Goal: Task Accomplishment & Management: Complete application form

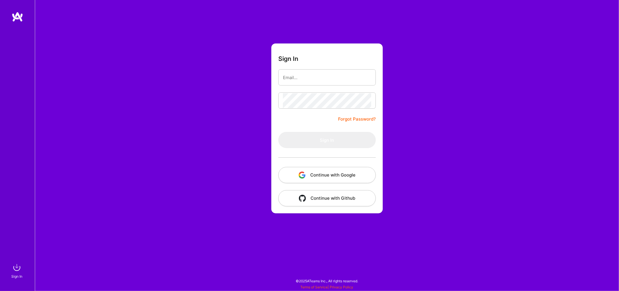
click at [322, 174] on button "Continue with Google" at bounding box center [326, 175] width 97 height 16
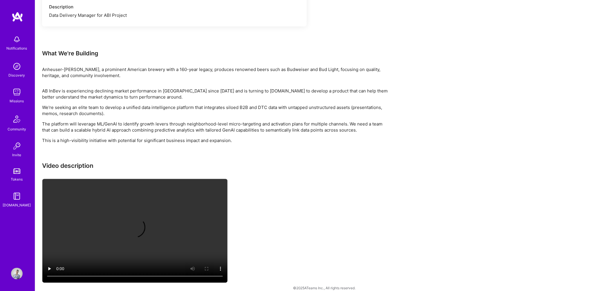
scroll to position [574, 0]
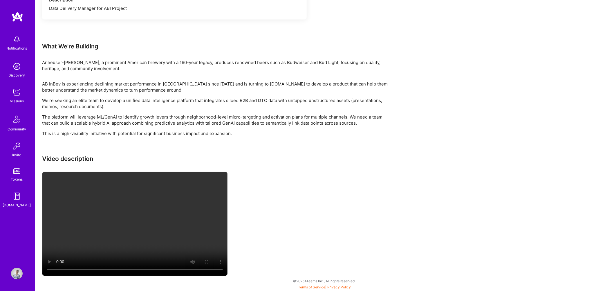
click at [138, 133] on p "This is a high-visibility initiative with potential for significant business im…" at bounding box center [216, 133] width 348 height 6
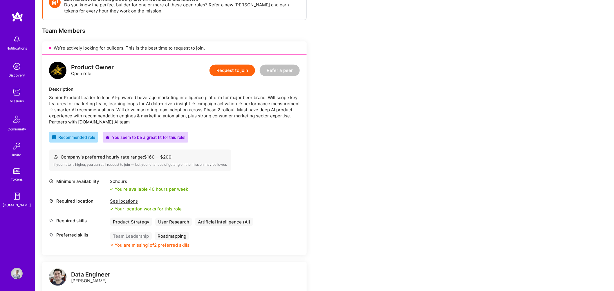
scroll to position [95, 0]
click at [136, 201] on div "See locations" at bounding box center [146, 200] width 72 height 6
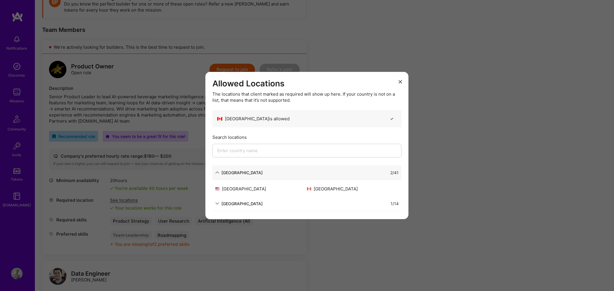
click at [229, 207] on div "[GEOGRAPHIC_DATA] 1 / 14" at bounding box center [306, 204] width 189 height 14
click at [231, 203] on div "[GEOGRAPHIC_DATA]" at bounding box center [241, 204] width 41 height 6
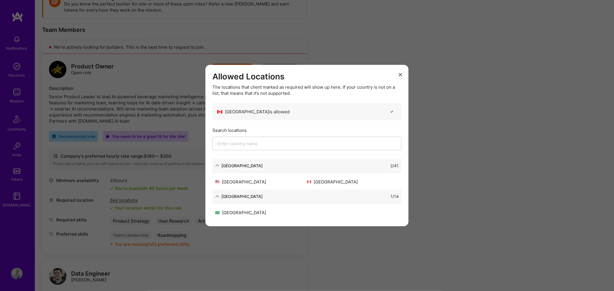
click at [400, 73] on icon "modal" at bounding box center [399, 74] width 3 height 3
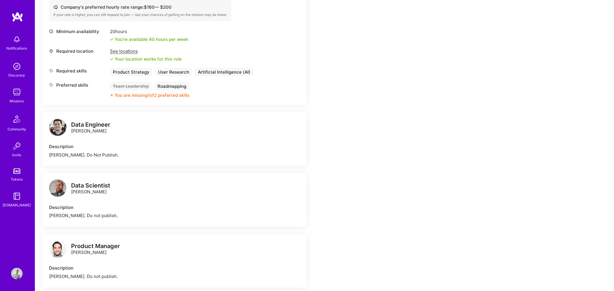
scroll to position [8, 0]
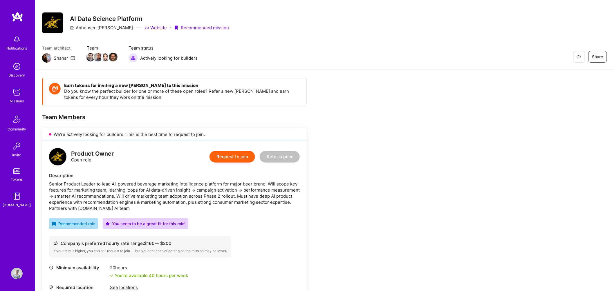
click at [225, 154] on button "Request to join" at bounding box center [232, 157] width 46 height 12
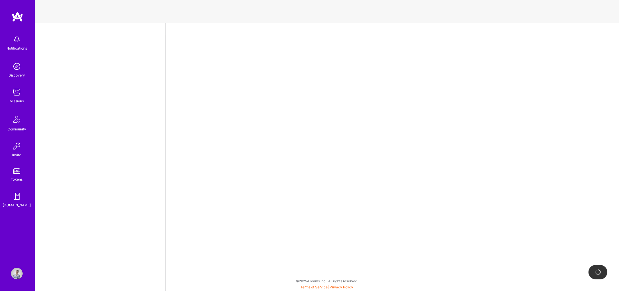
select select "US"
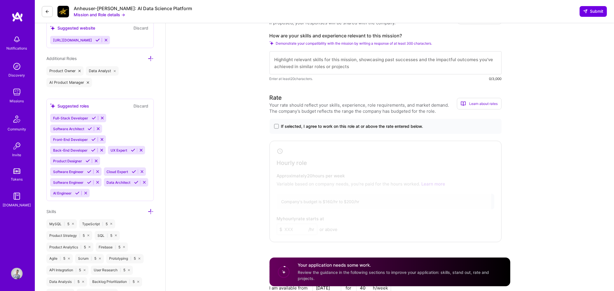
scroll to position [239, 0]
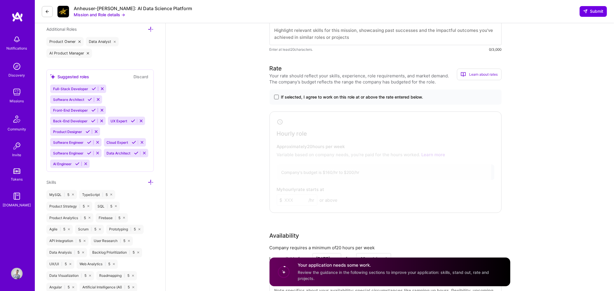
click at [275, 97] on span at bounding box center [276, 97] width 5 height 5
click at [0, 0] on input "If selected, I agree to work on this role at or above the rate entered below." at bounding box center [0, 0] width 0 height 0
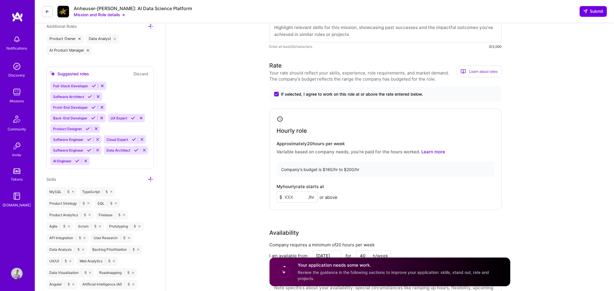
scroll to position [242, 0]
click at [291, 196] on input at bounding box center [297, 196] width 41 height 11
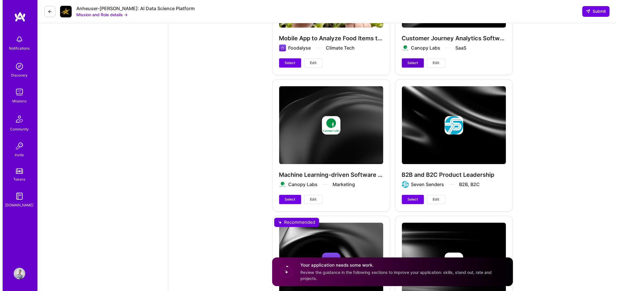
scroll to position [1504, 0]
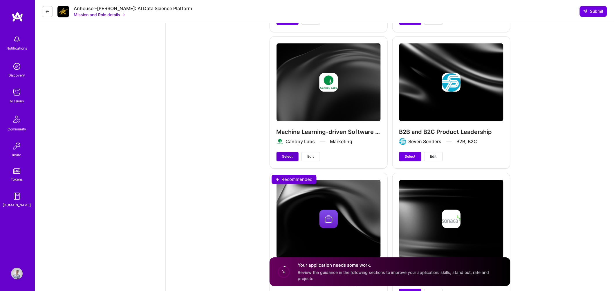
type input "160"
click at [291, 159] on span "Select" at bounding box center [287, 156] width 10 height 5
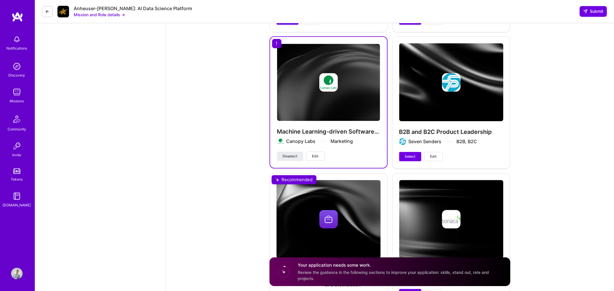
click at [320, 117] on img at bounding box center [328, 82] width 103 height 77
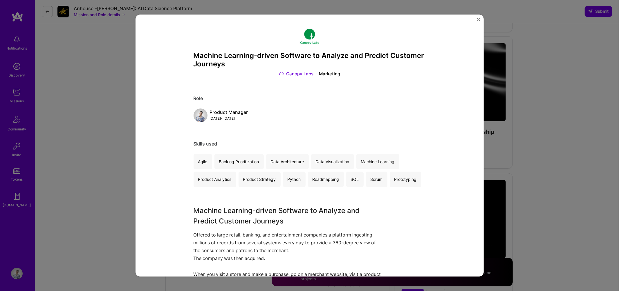
click at [479, 19] on img "Close" at bounding box center [478, 19] width 3 height 3
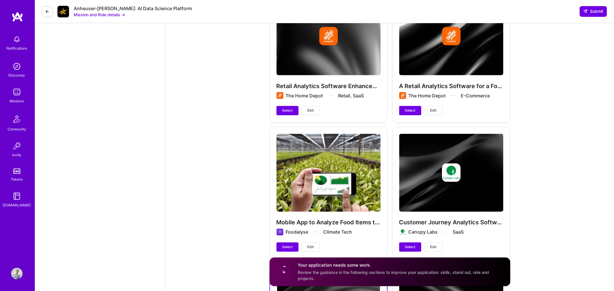
scroll to position [1275, 0]
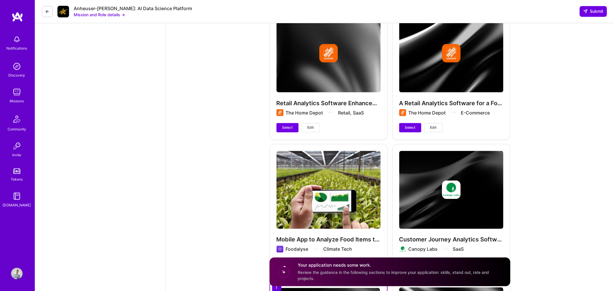
click at [450, 59] on div "A Retail Analytics Software for a Fortune 500 The Home Depot E-Commerce Select …" at bounding box center [451, 74] width 118 height 132
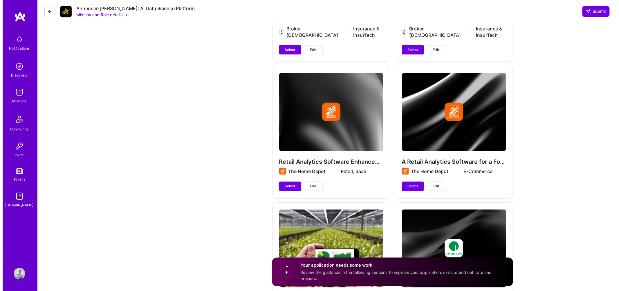
scroll to position [1191, 0]
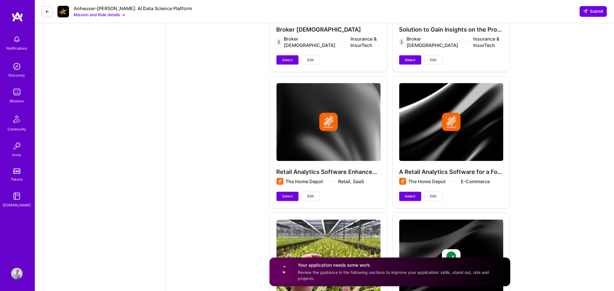
click at [434, 178] on div "A Retail Analytics Software for a Fortune 500 The Home Depot E-Commerce Select …" at bounding box center [451, 142] width 118 height 132
click at [332, 179] on div "Retail Analytics Software Enhancement The Home Depot Retail, SaaS Select Edit" at bounding box center [328, 142] width 118 height 132
click at [330, 137] on div "Retail Analytics Software Enhancement The Home Depot Retail, SaaS Select Edit" at bounding box center [328, 142] width 118 height 132
click at [291, 199] on span "Select" at bounding box center [287, 196] width 10 height 5
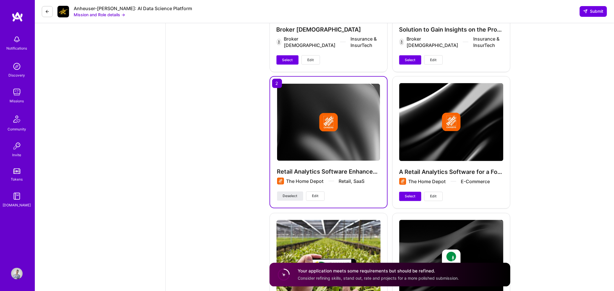
click at [323, 128] on img at bounding box center [328, 122] width 19 height 19
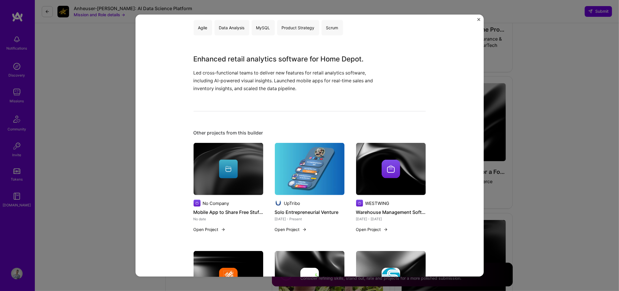
scroll to position [124, 0]
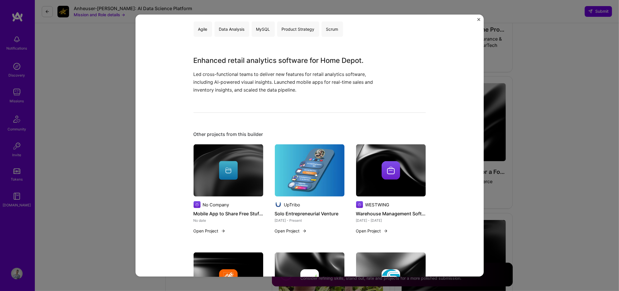
click at [477, 20] on img "Close" at bounding box center [478, 19] width 3 height 3
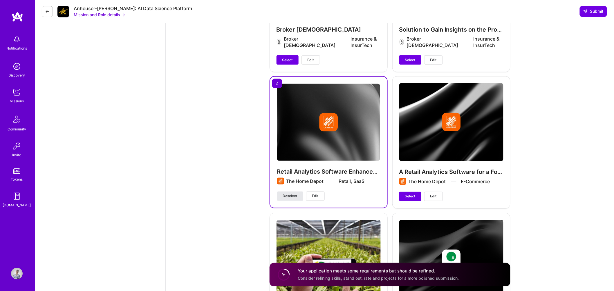
click at [289, 199] on span "Deselect" at bounding box center [290, 196] width 14 height 5
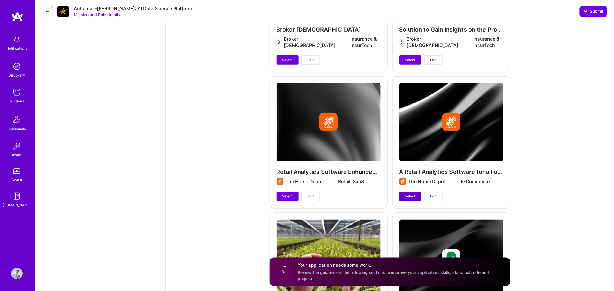
click at [415, 199] on span "Select" at bounding box center [410, 196] width 10 height 5
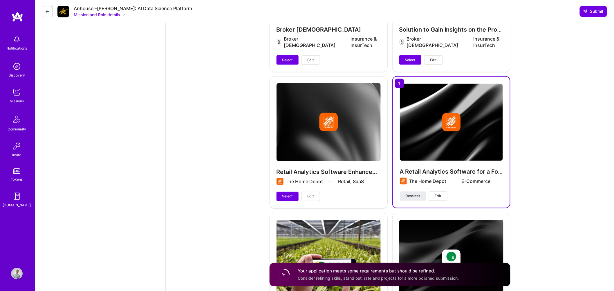
click at [436, 153] on img at bounding box center [451, 122] width 103 height 77
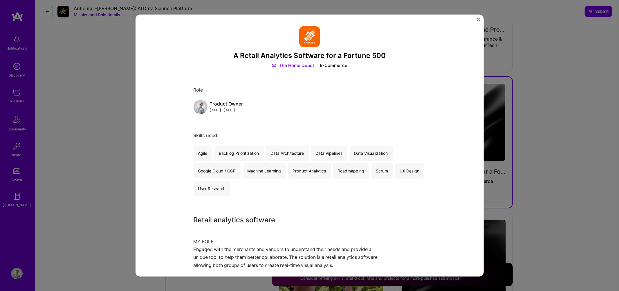
click at [478, 19] on img "Close" at bounding box center [478, 19] width 3 height 3
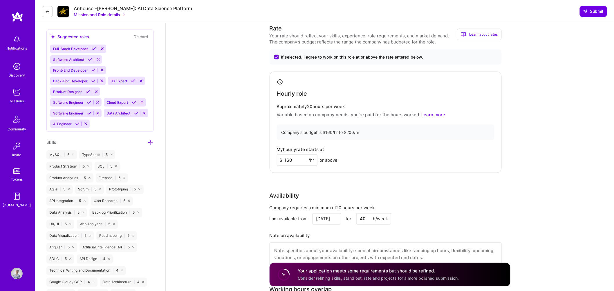
scroll to position [135, 0]
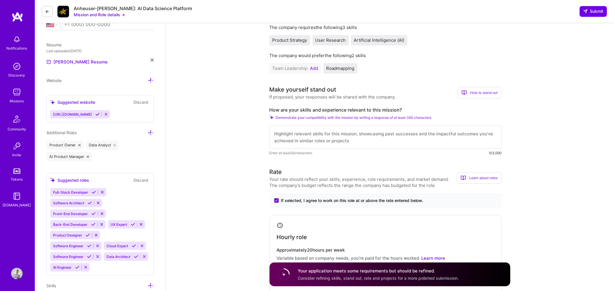
click at [478, 141] on textarea at bounding box center [385, 137] width 232 height 23
click at [439, 139] on textarea at bounding box center [385, 137] width 232 height 23
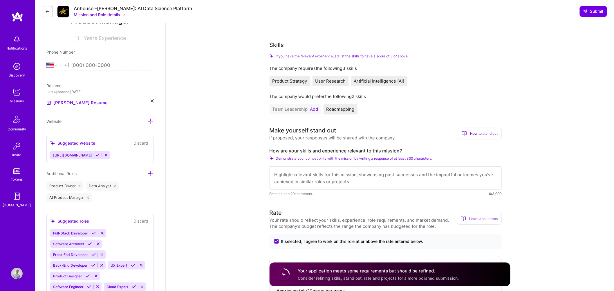
scroll to position [95, 0]
click at [311, 110] on button "Add" at bounding box center [314, 109] width 8 height 5
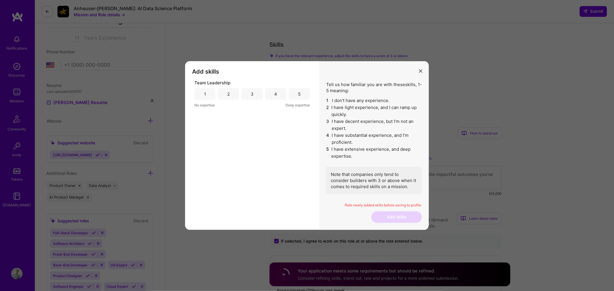
click at [277, 95] on div "4" at bounding box center [275, 94] width 21 height 12
click at [389, 215] on button "Add skills" at bounding box center [396, 217] width 50 height 12
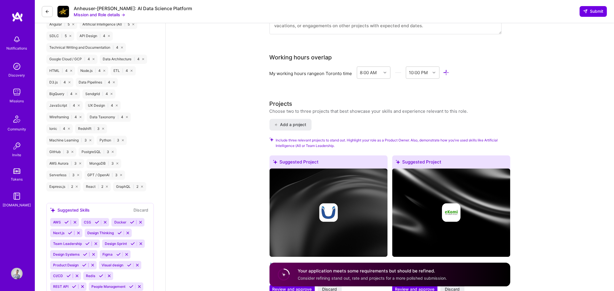
scroll to position [393, 0]
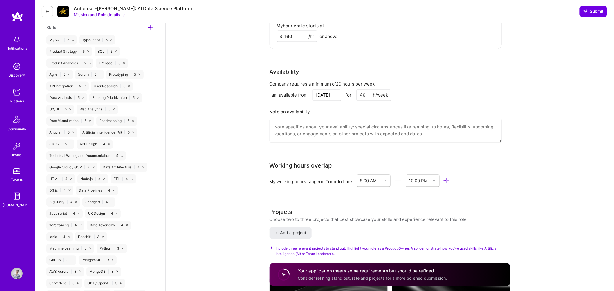
click at [288, 126] on textarea at bounding box center [385, 131] width 232 height 24
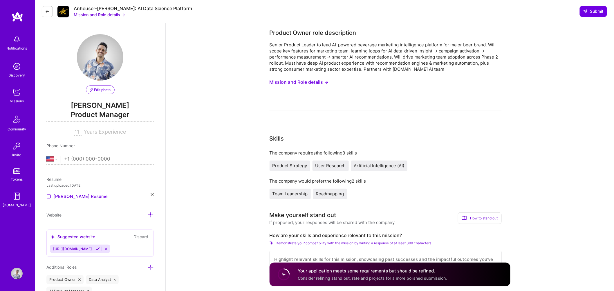
scroll to position [0, 0]
drag, startPoint x: 270, startPoint y: 33, endPoint x: 311, endPoint y: 33, distance: 41.5
click at [311, 33] on div "Product Owner role description" at bounding box center [312, 33] width 87 height 9
copy div "Product Owner"
click at [300, 83] on button "Mission and Role details →" at bounding box center [298, 82] width 59 height 11
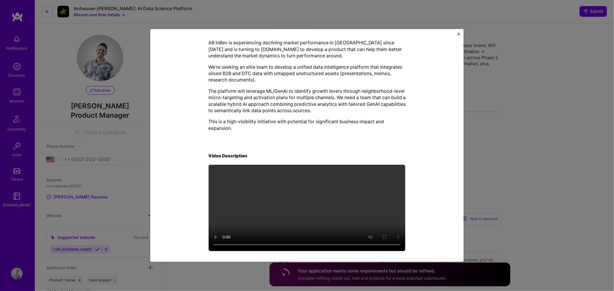
scroll to position [142, 0]
click at [458, 35] on img "Close" at bounding box center [458, 33] width 3 height 3
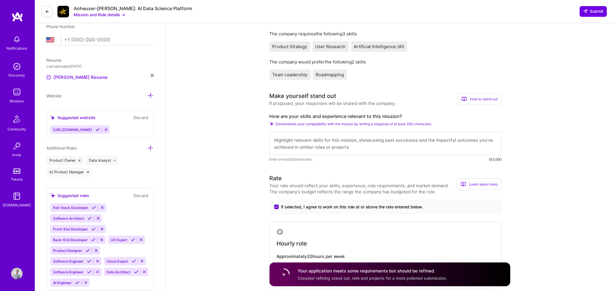
click at [312, 142] on textarea at bounding box center [385, 143] width 232 height 23
paste textarea "Hi, I am excited to apply for the Product Owner mission with Anheuser-[PERSON_N…"
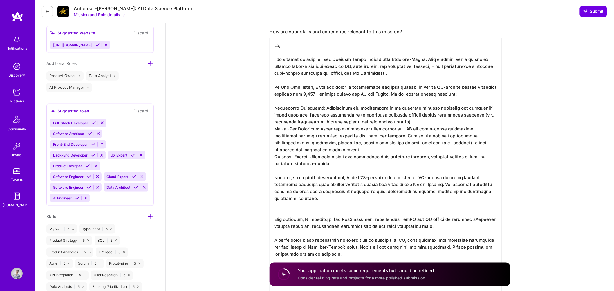
scroll to position [1, 0]
click at [275, 108] on textarea at bounding box center [385, 167] width 232 height 260
click at [275, 127] on textarea at bounding box center [385, 167] width 232 height 260
click at [274, 157] on textarea at bounding box center [385, 167] width 232 height 260
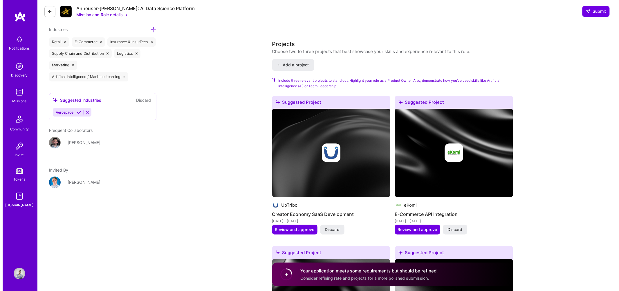
scroll to position [790, 0]
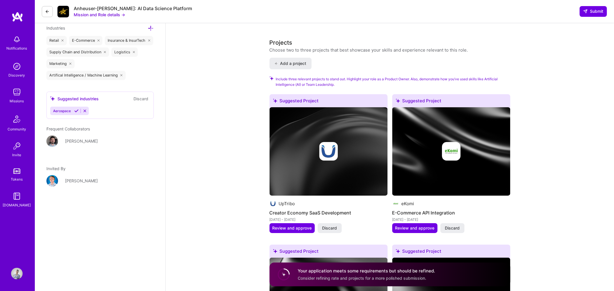
type textarea "Hi, I am excited to apply for the Product Owner mission with Anheuser-[PERSON_N…"
click at [319, 155] on div at bounding box center [328, 151] width 118 height 19
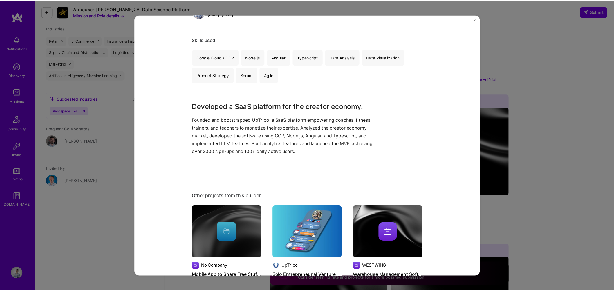
scroll to position [97, 0]
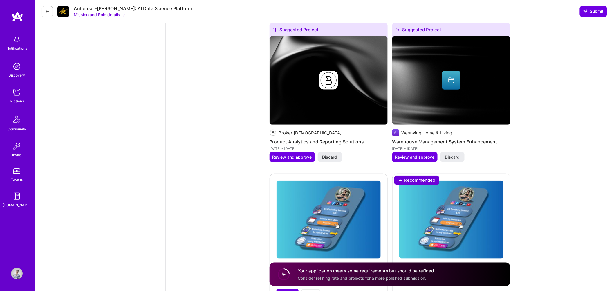
scroll to position [1049, 0]
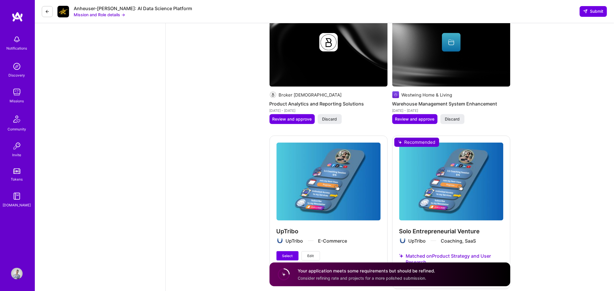
click at [313, 61] on img at bounding box center [328, 42] width 118 height 88
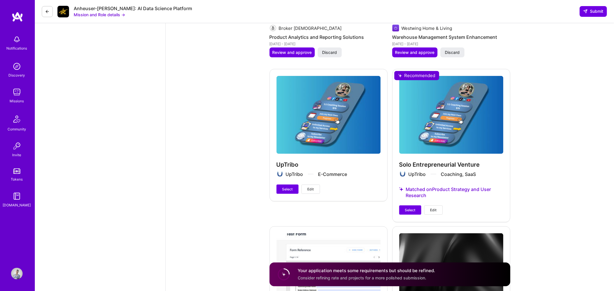
scroll to position [1120, 0]
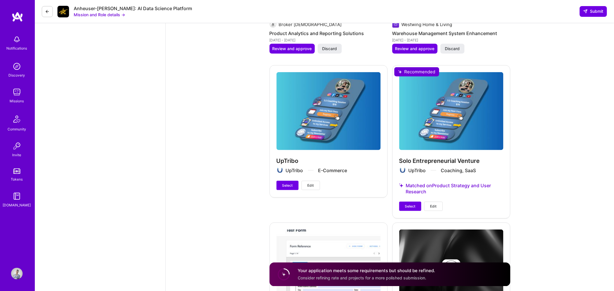
click at [309, 126] on div "UpTribo UpTribo E-Commerce Select Edit" at bounding box center [328, 131] width 118 height 132
click at [426, 129] on div "Solo Entrepreneurial Venture UpTribo Coaching, SaaS Matched on Product Strategy…" at bounding box center [451, 141] width 118 height 153
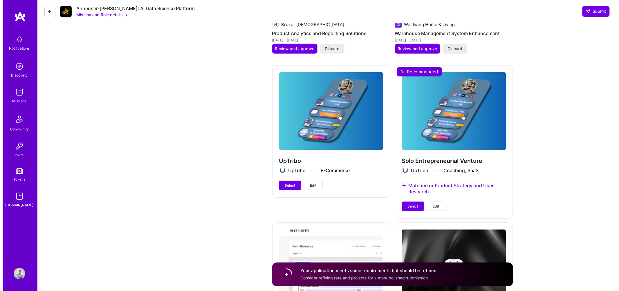
scroll to position [1121, 0]
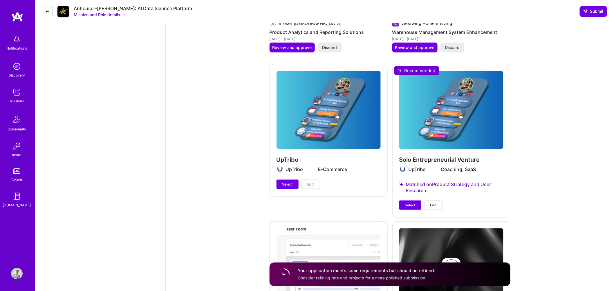
click at [430, 192] on div "Solo Entrepreneurial Venture UpTribo Coaching, SaaS Matched on Product Strategy…" at bounding box center [451, 140] width 118 height 153
click at [416, 210] on button "Select" at bounding box center [410, 205] width 22 height 9
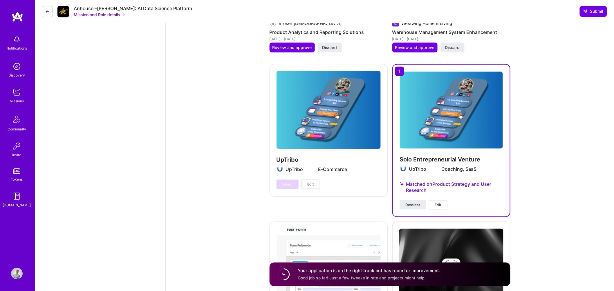
click at [442, 131] on img at bounding box center [451, 110] width 103 height 77
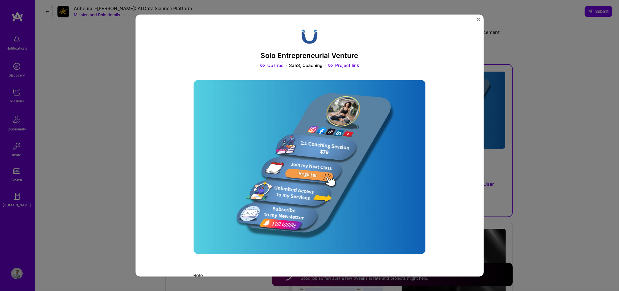
click at [479, 18] on img "Close" at bounding box center [478, 19] width 3 height 3
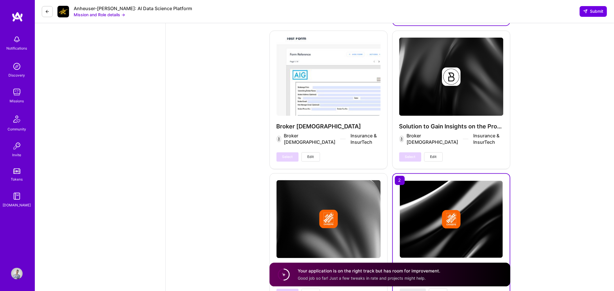
scroll to position [1335, 0]
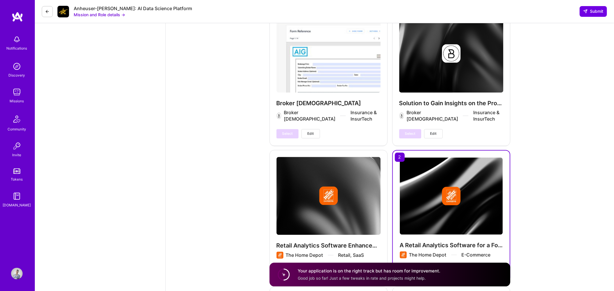
click at [456, 97] on div "Solution to Gain Insights on the Product Usage Broker Buddha Insurance & InsurT…" at bounding box center [451, 77] width 118 height 138
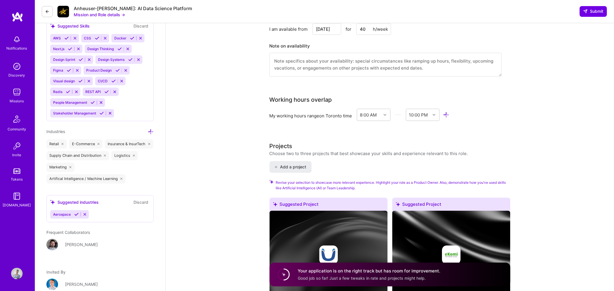
scroll to position [868, 0]
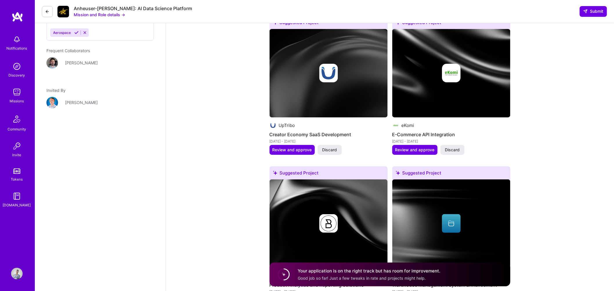
click at [284, 274] on circle at bounding box center [283, 274] width 11 height 11
click at [322, 273] on h4 "Your application is on the right track but has room for improvement." at bounding box center [369, 271] width 142 height 6
drag, startPoint x: 317, startPoint y: 279, endPoint x: 348, endPoint y: 280, distance: 31.3
click at [348, 280] on span "Good job so far! Just a few tweaks in rate and projects might help." at bounding box center [362, 278] width 128 height 5
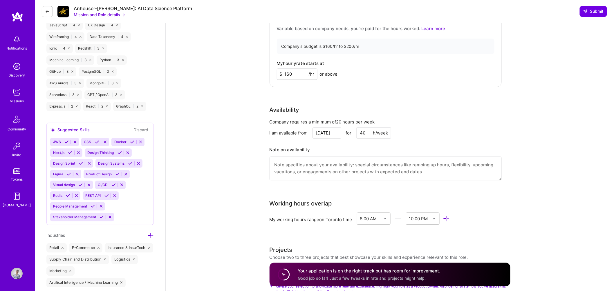
scroll to position [576, 0]
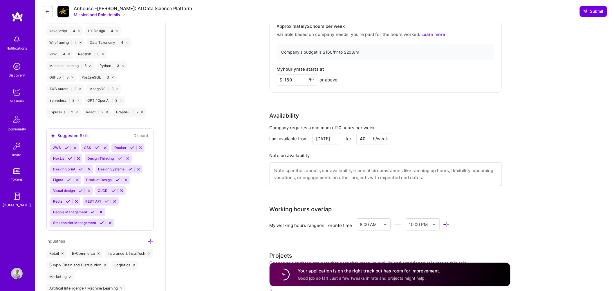
click at [290, 79] on input "160" at bounding box center [297, 79] width 41 height 11
type input "150"
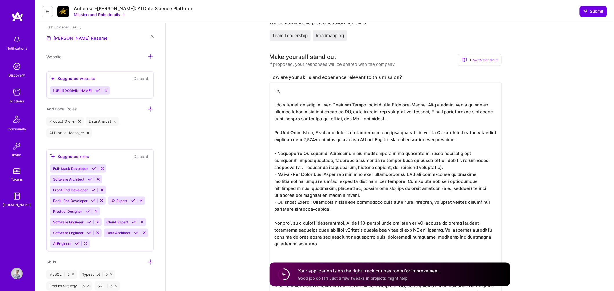
scroll to position [174, 0]
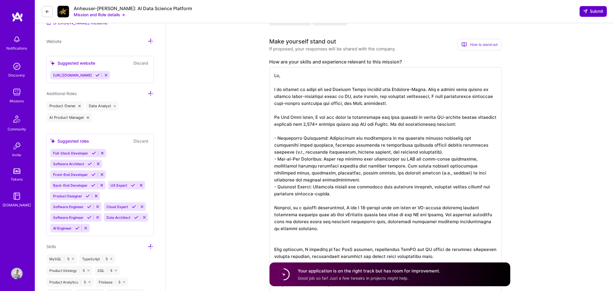
click at [593, 13] on span "Submit" at bounding box center [593, 11] width 20 height 6
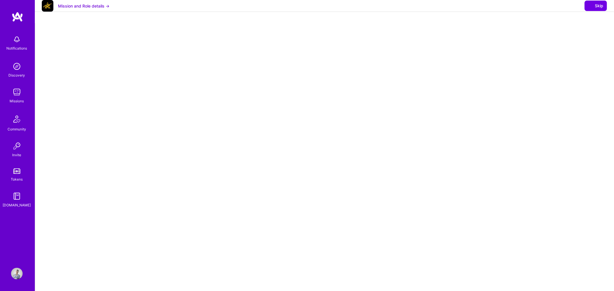
select select "US"
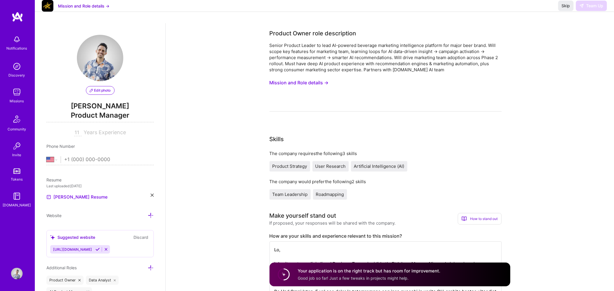
click at [104, 250] on icon at bounding box center [106, 249] width 4 height 4
click at [562, 9] on span "Skip" at bounding box center [565, 6] width 8 height 6
click at [364, 65] on div "Senior Product Leader to lead AI-powered beverage marketing intelligence platfo…" at bounding box center [385, 57] width 232 height 30
click at [22, 16] on img at bounding box center [18, 17] width 12 height 10
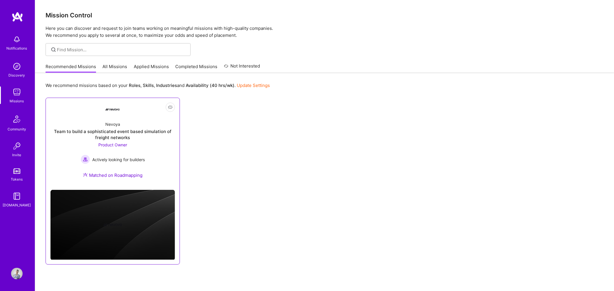
click at [141, 134] on div "Team to build a sophisticated event based simulation of freight networks" at bounding box center [112, 134] width 124 height 12
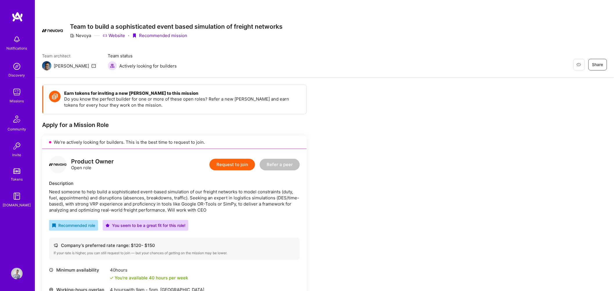
click at [16, 18] on img at bounding box center [18, 17] width 12 height 10
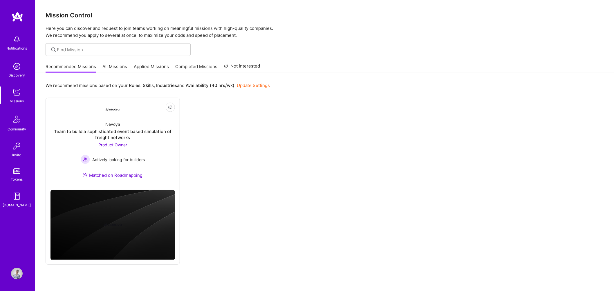
click at [111, 67] on link "All Missions" at bounding box center [115, 69] width 25 height 10
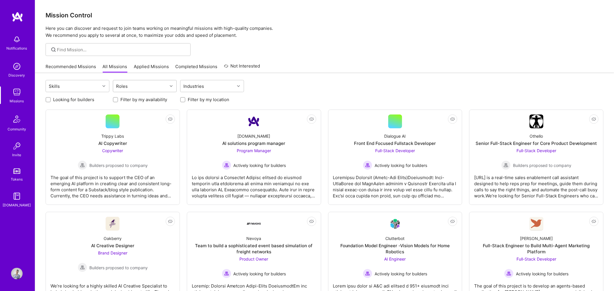
click at [145, 85] on div "Roles" at bounding box center [140, 86] width 54 height 12
type input "prod"
click at [120, 100] on input "checkbox" at bounding box center [119, 101] width 4 height 4
checkbox input "true"
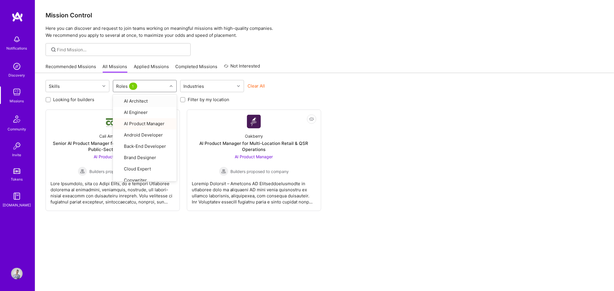
click at [376, 172] on div "Not Interested Cali Ambiental Senior AI Product Manager for Large-Scale Operati…" at bounding box center [325, 160] width 558 height 101
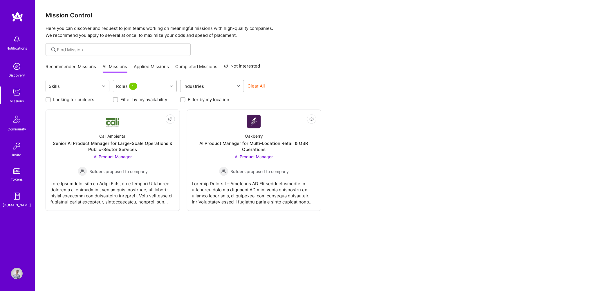
click at [148, 89] on div "Roles 1" at bounding box center [140, 86] width 54 height 12
click at [121, 131] on input "checkbox" at bounding box center [119, 132] width 4 height 4
checkbox input "true"
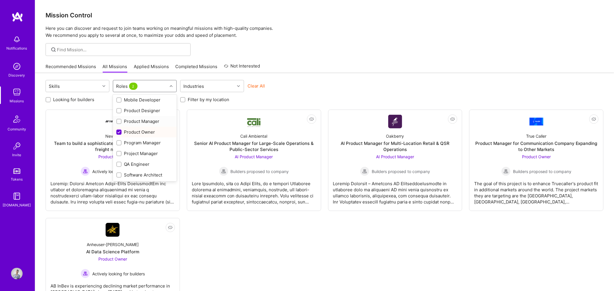
click at [121, 120] on div "Product Manager" at bounding box center [144, 121] width 57 height 6
checkbox input "true"
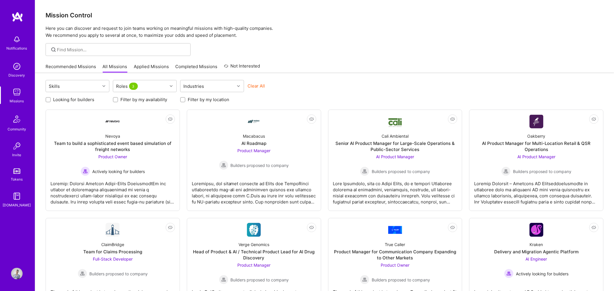
click at [307, 78] on div "Skills Roles 3 Industries Clear All Looking for builders Filter by my availabil…" at bounding box center [324, 254] width 578 height 363
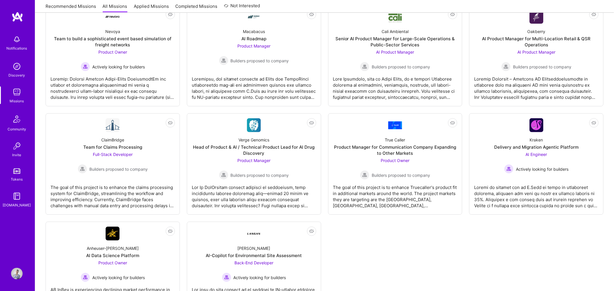
scroll to position [0, 0]
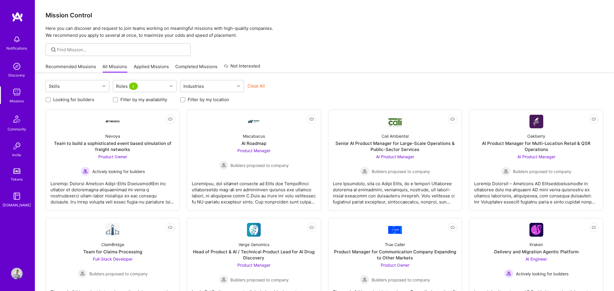
click at [51, 99] on div "Looking for builders" at bounding box center [78, 100] width 64 height 6
click at [49, 99] on input "Looking for builders" at bounding box center [49, 100] width 4 height 4
checkbox input "true"
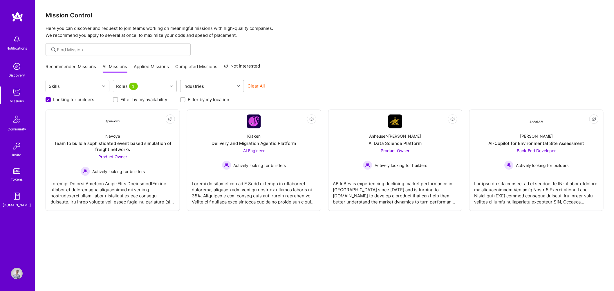
click at [157, 66] on link "Applied Missions" at bounding box center [151, 69] width 35 height 10
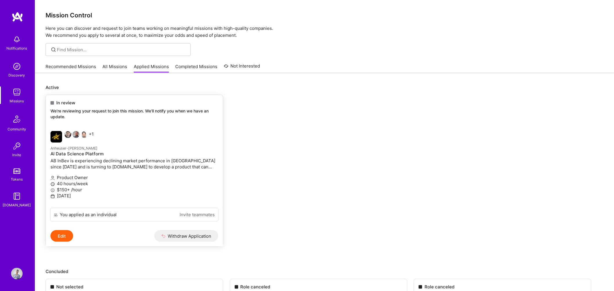
click at [106, 169] on p "AB InBev is experiencing declining market performance in [GEOGRAPHIC_DATA] sinc…" at bounding box center [134, 164] width 168 height 12
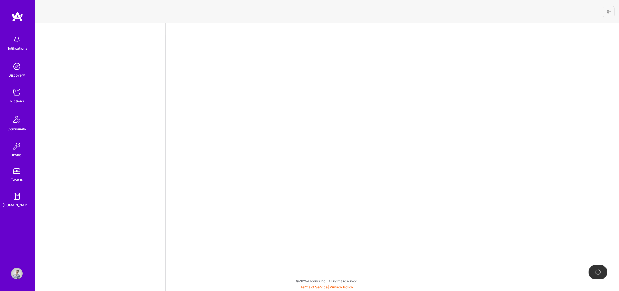
select select "US"
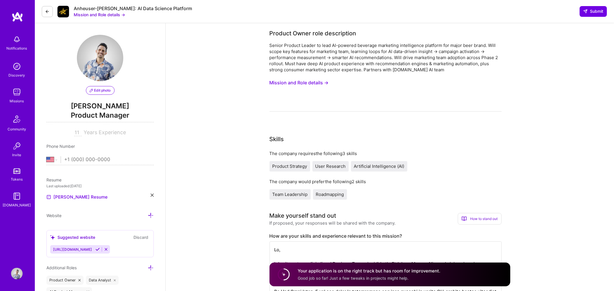
click at [289, 80] on button "Mission and Role details →" at bounding box center [298, 82] width 59 height 11
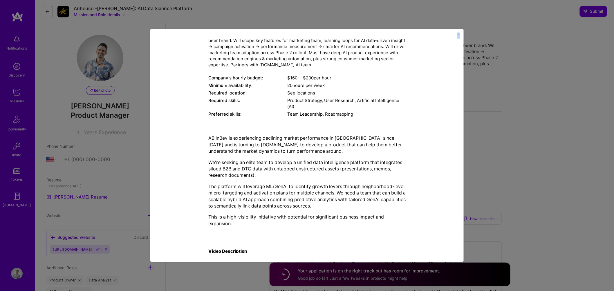
scroll to position [146, 0]
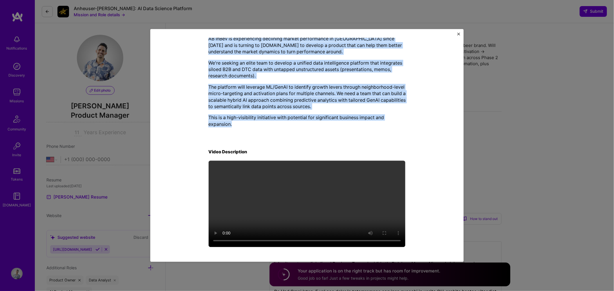
drag, startPoint x: 243, startPoint y: 45, endPoint x: 352, endPoint y: 128, distance: 137.0
click at [352, 128] on div "Mission Description and Role Details Product Owner role description Senior Prod…" at bounding box center [306, 72] width 197 height 353
copy div "Loremip Dolorsitame con Adip Elitsed Doeiusm Tempo inci utlaboreetd Magnaa Enim…"
click at [460, 33] on div "Mission Description and Role Details Product Owner role description Senior Prod…" at bounding box center [306, 145] width 313 height 233
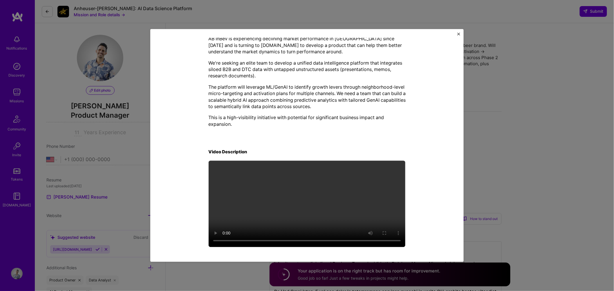
click at [459, 32] on div "Mission Description and Role Details Product Owner role description Senior Prod…" at bounding box center [306, 145] width 313 height 233
click at [459, 33] on img "Close" at bounding box center [458, 33] width 3 height 3
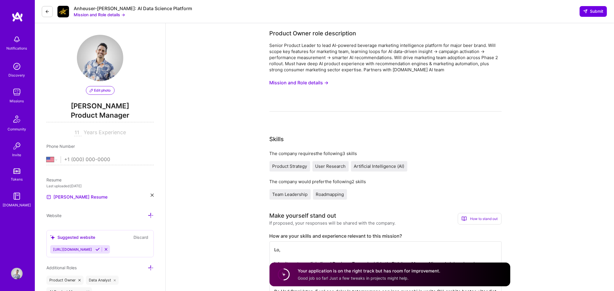
click at [22, 17] on img at bounding box center [18, 17] width 12 height 10
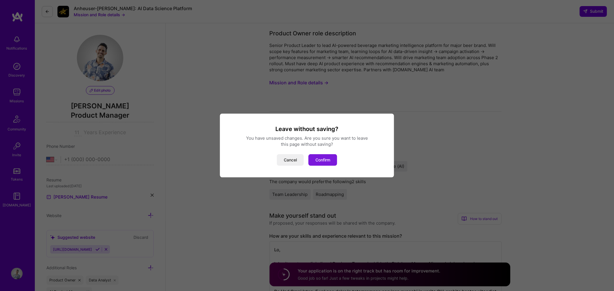
click at [322, 161] on button "Confirm" at bounding box center [322, 160] width 29 height 12
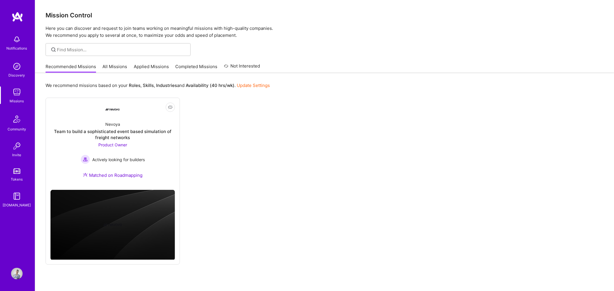
click at [110, 69] on link "All Missions" at bounding box center [115, 69] width 25 height 10
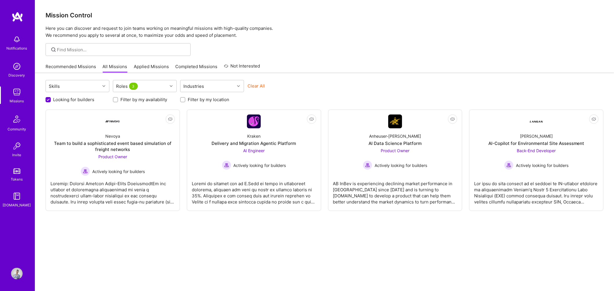
click at [140, 68] on link "Applied Missions" at bounding box center [151, 69] width 35 height 10
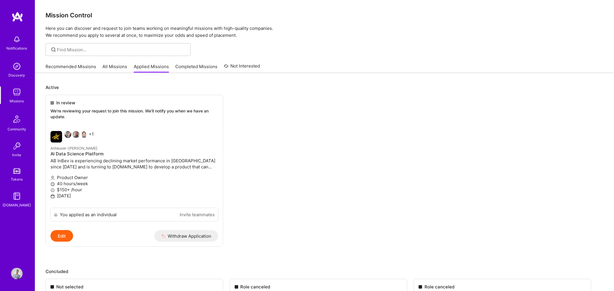
click at [201, 68] on link "Completed Missions" at bounding box center [196, 69] width 42 height 10
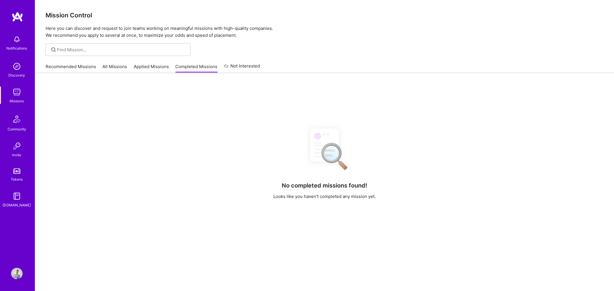
click at [234, 68] on link "Not Interested" at bounding box center [242, 68] width 36 height 10
click at [72, 68] on link "Recommended Missions" at bounding box center [71, 69] width 50 height 10
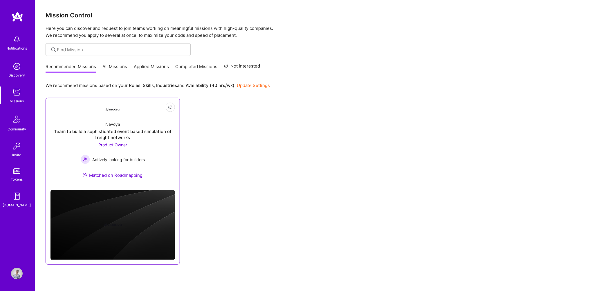
click at [106, 131] on div "Team to build a sophisticated event based simulation of freight networks" at bounding box center [112, 134] width 124 height 12
